Goal: Obtain resource: Download file/media

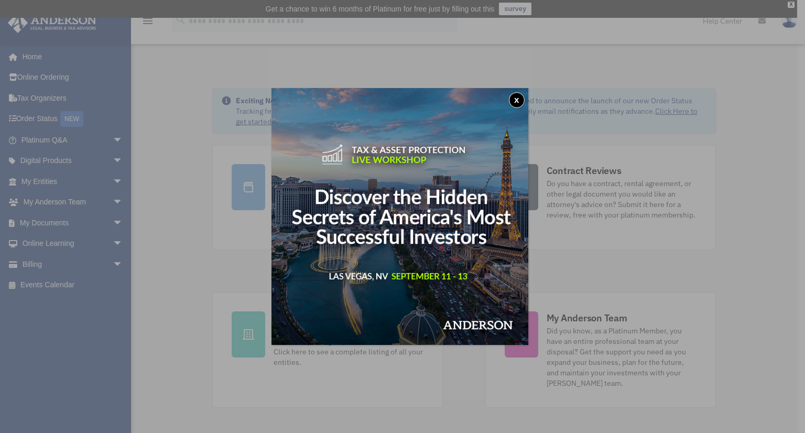
click at [518, 99] on button "x" at bounding box center [517, 100] width 16 height 16
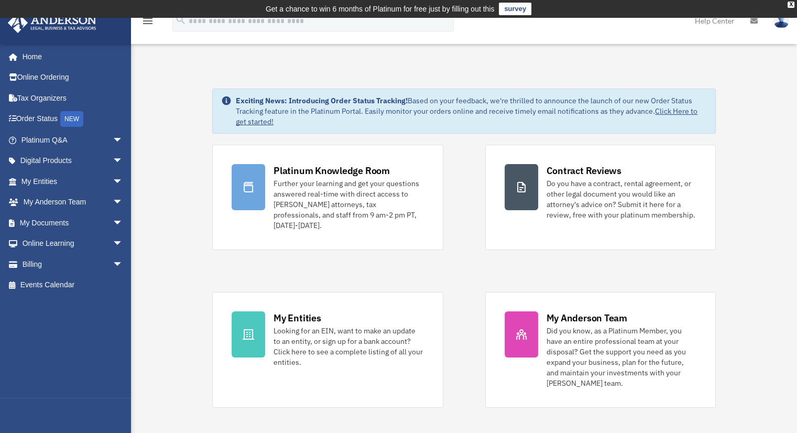
click at [788, 3] on div "X" at bounding box center [791, 5] width 7 height 6
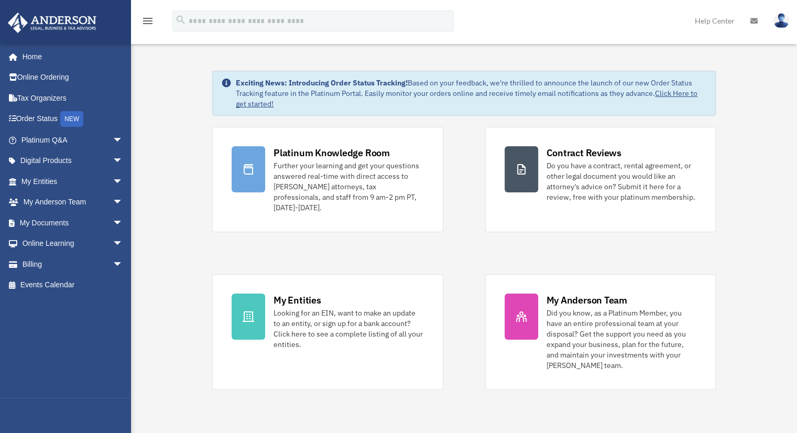
click at [113, 156] on span "arrow_drop_down" at bounding box center [123, 160] width 21 height 21
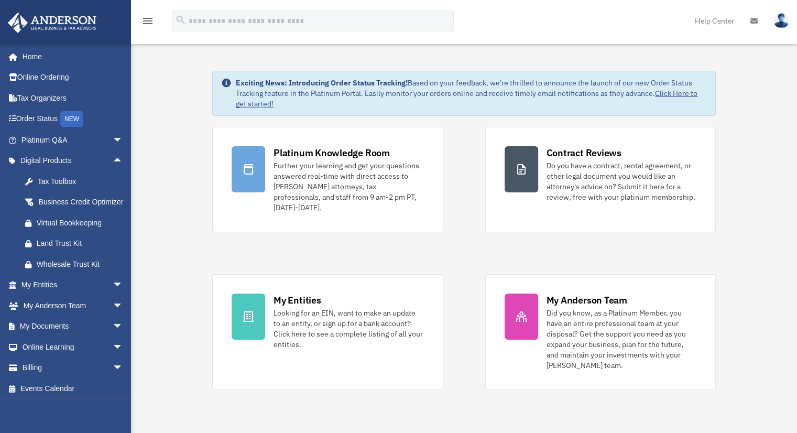
click at [113, 338] on span "arrow_drop_down" at bounding box center [123, 326] width 21 height 21
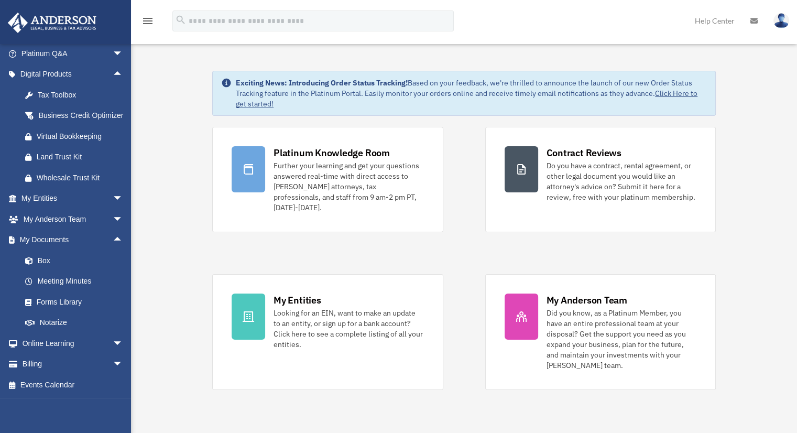
scroll to position [99, 0]
click at [67, 299] on link "Forms Library" at bounding box center [77, 301] width 124 height 21
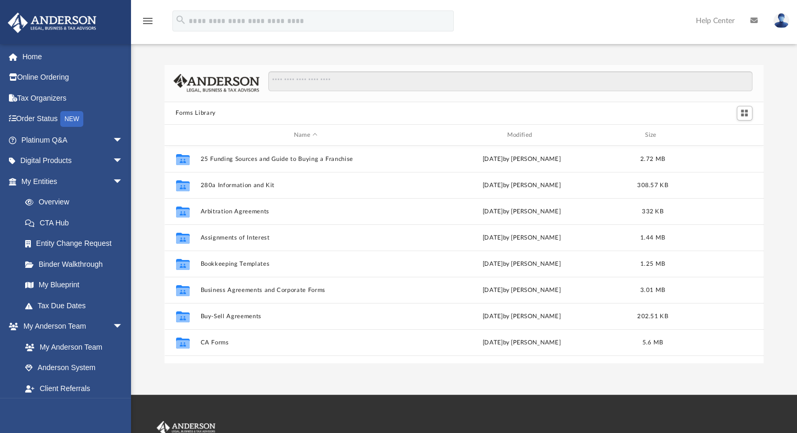
scroll to position [230, 591]
click at [231, 264] on button "Bookkeeping Templates" at bounding box center [305, 264] width 211 height 7
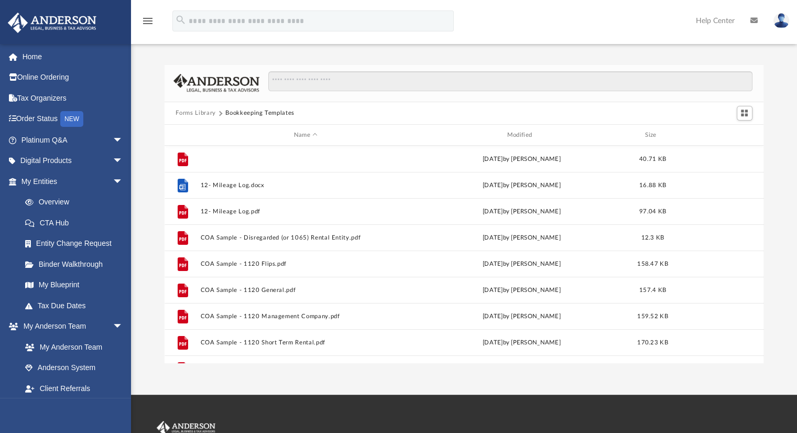
click at [271, 156] on button "11- Expense Reimbursement Report.pdf" at bounding box center [305, 159] width 211 height 7
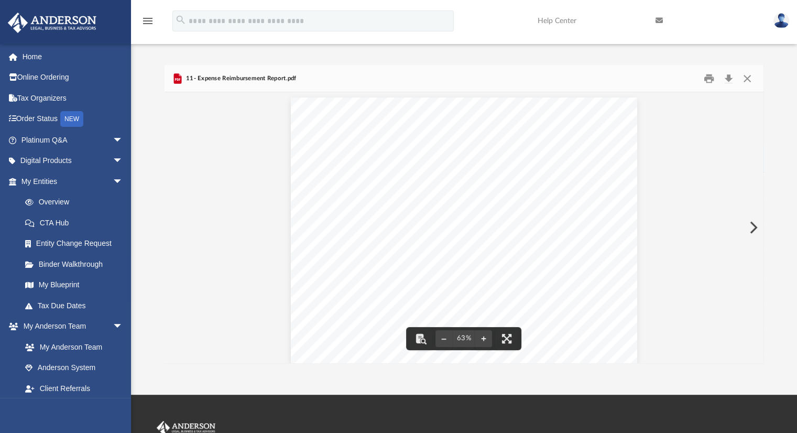
scroll to position [0, 0]
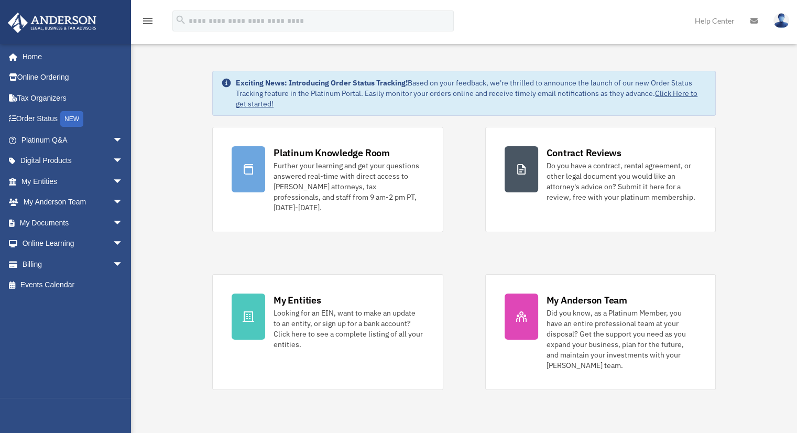
click at [784, 19] on img at bounding box center [782, 20] width 16 height 15
click at [593, 91] on link "Logout" at bounding box center [611, 91] width 105 height 21
